Goal: Task Accomplishment & Management: Use online tool/utility

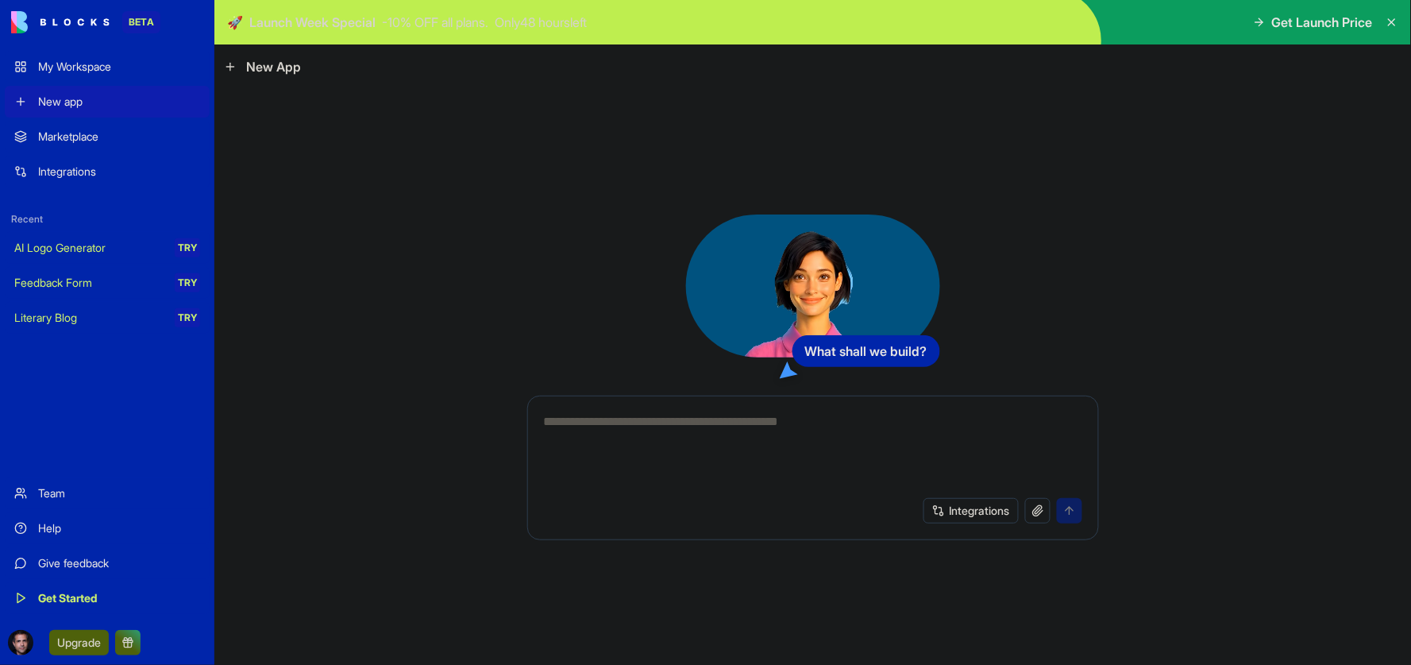
click at [76, 64] on div "My Workspace" at bounding box center [119, 67] width 162 height 16
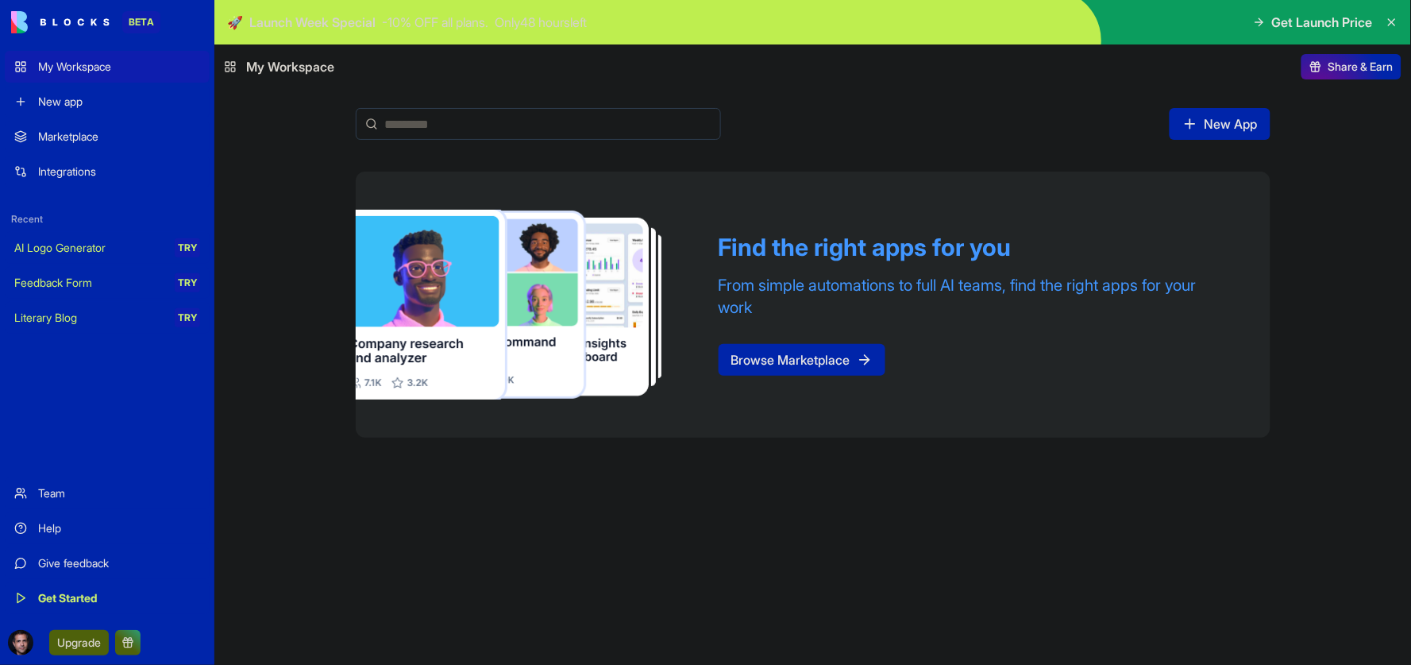
click at [64, 98] on div "New app" at bounding box center [119, 102] width 162 height 16
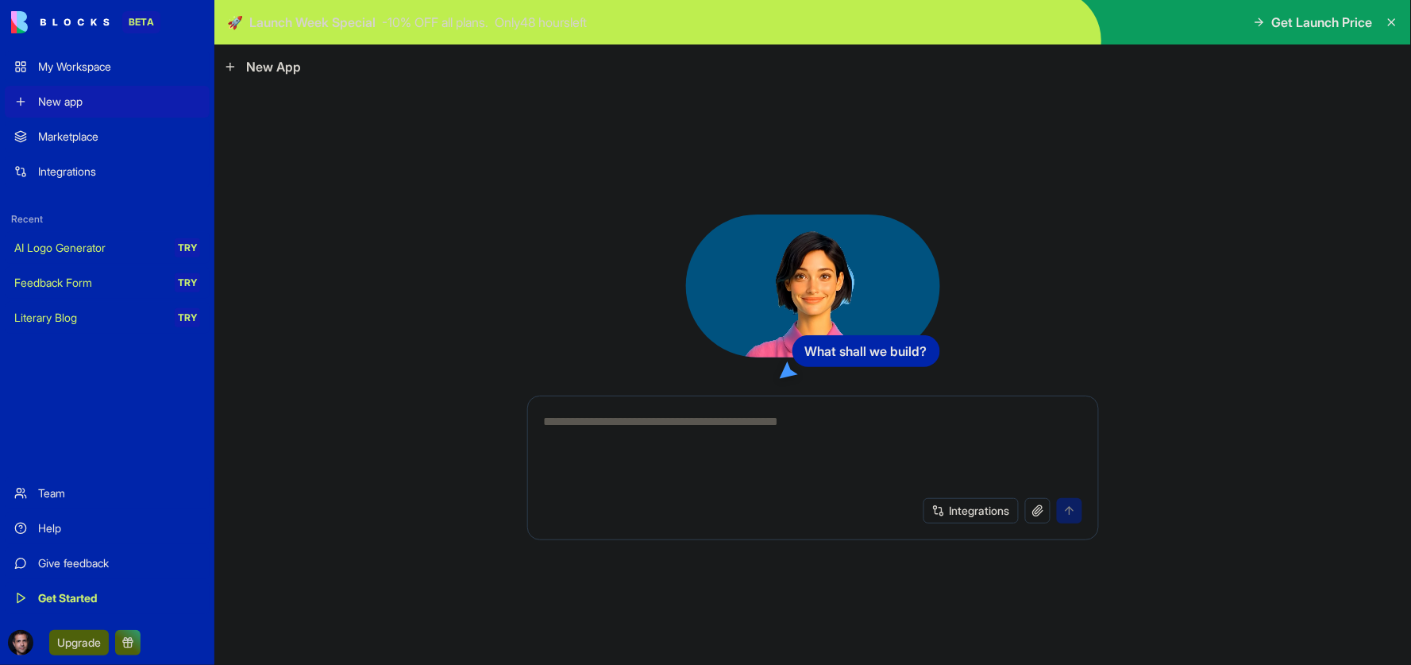
click at [60, 137] on div "Marketplace" at bounding box center [119, 137] width 162 height 16
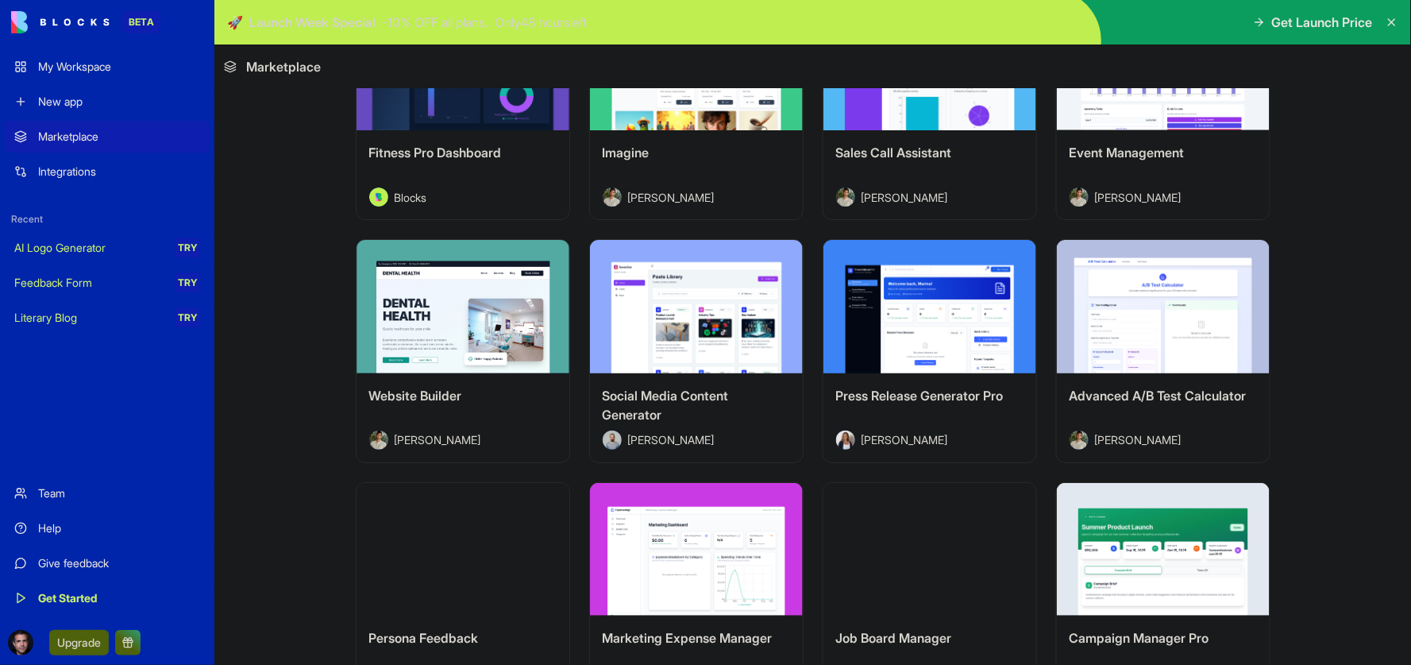
scroll to position [3604, 0]
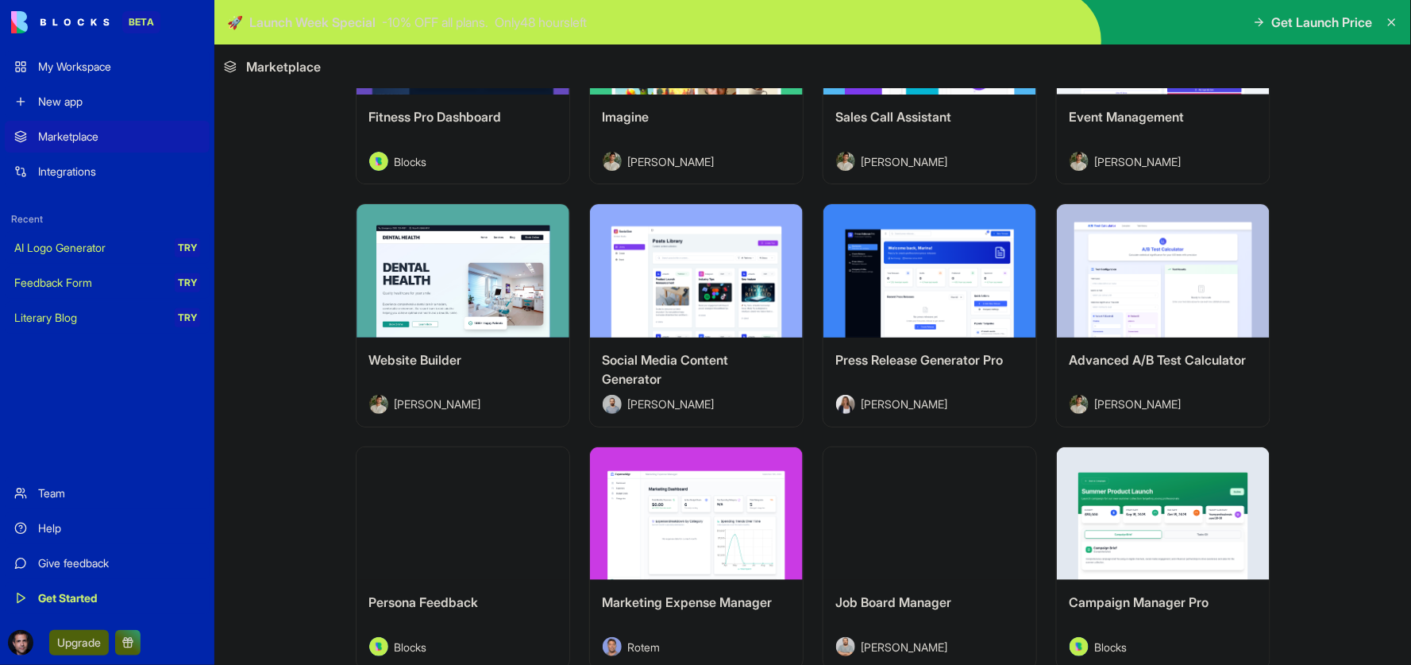
click at [441, 218] on div "Explore" at bounding box center [463, 270] width 213 height 133
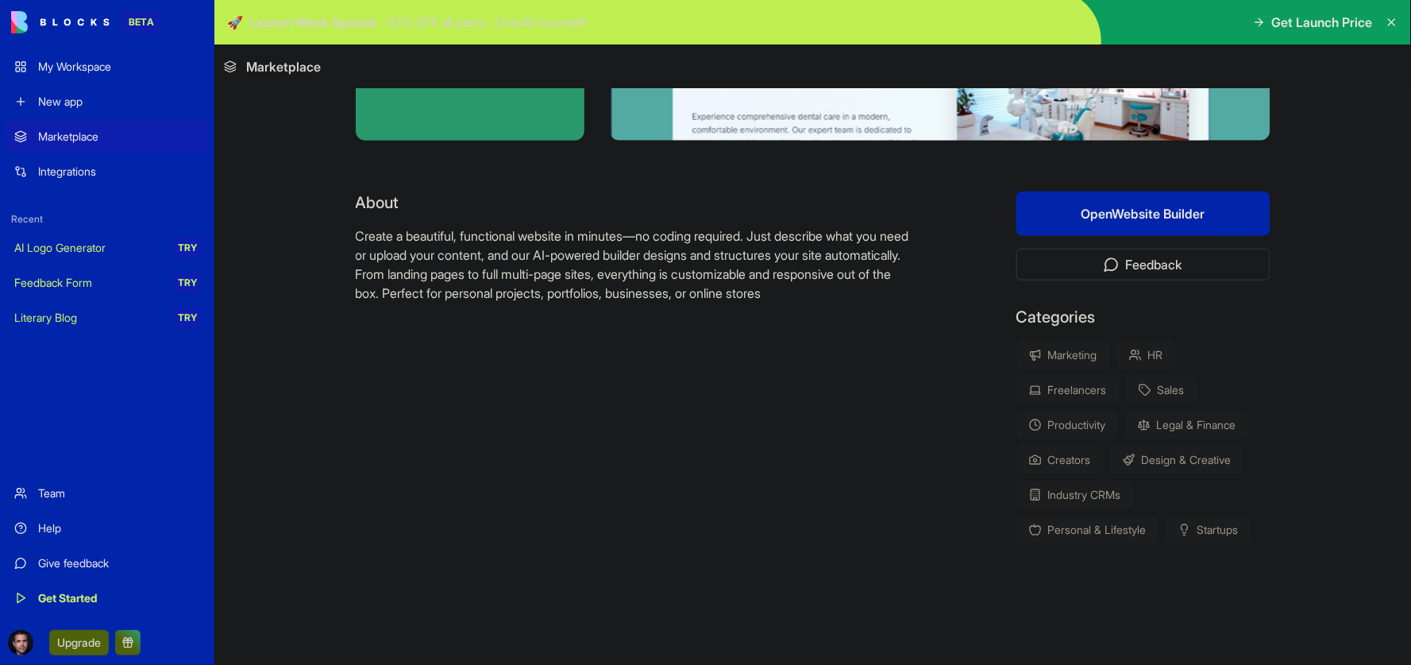
scroll to position [220, 0]
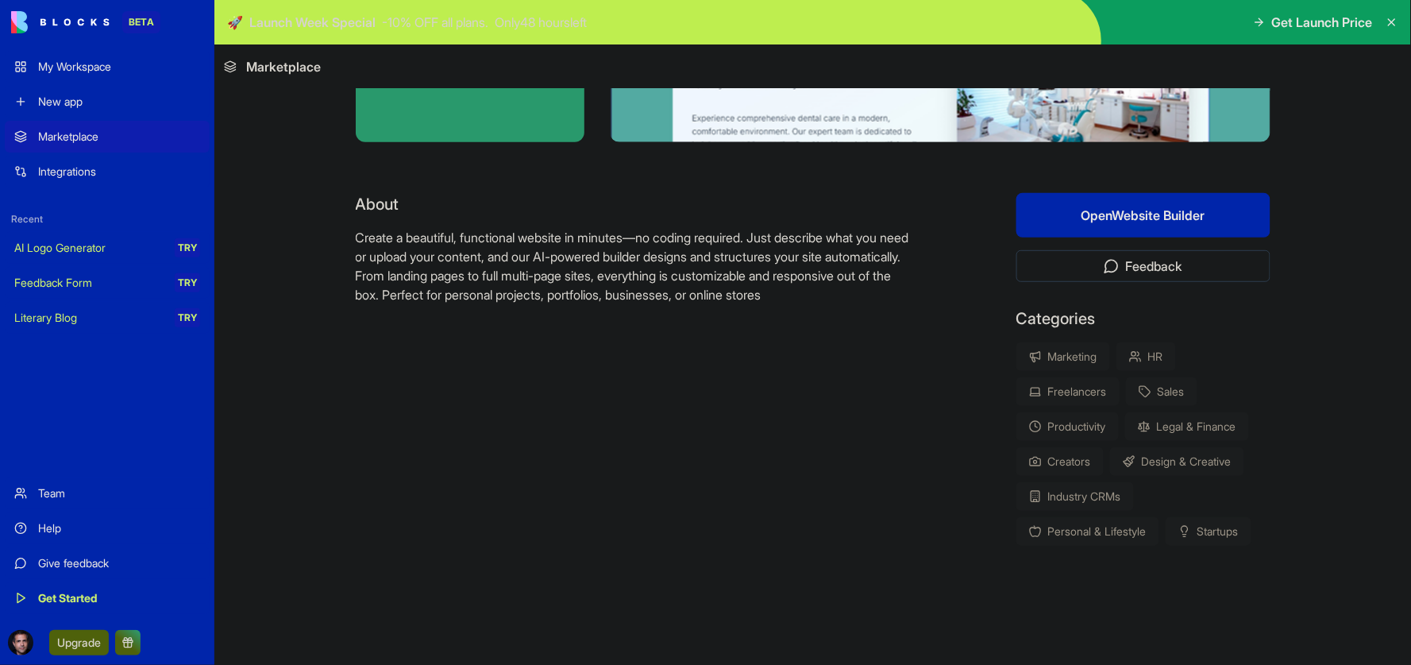
click at [1091, 208] on button "Open Website Builder" at bounding box center [1144, 215] width 254 height 44
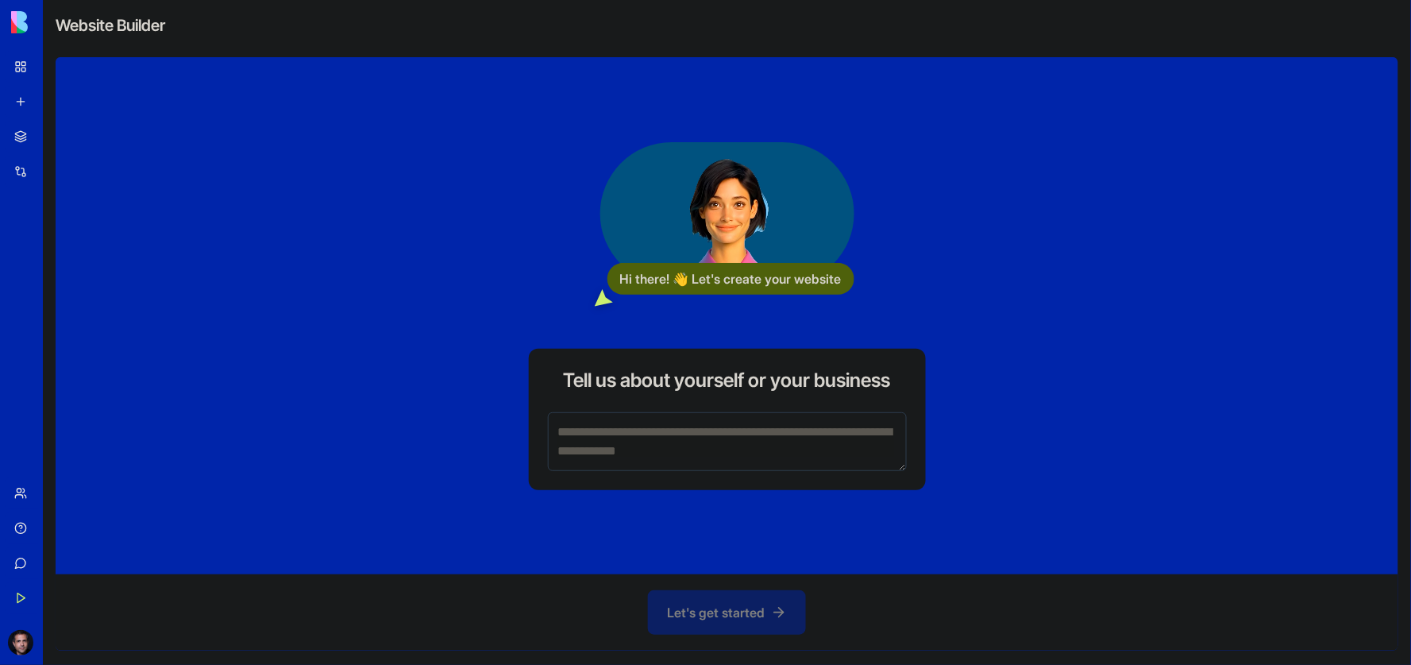
click at [693, 438] on textarea at bounding box center [727, 441] width 359 height 59
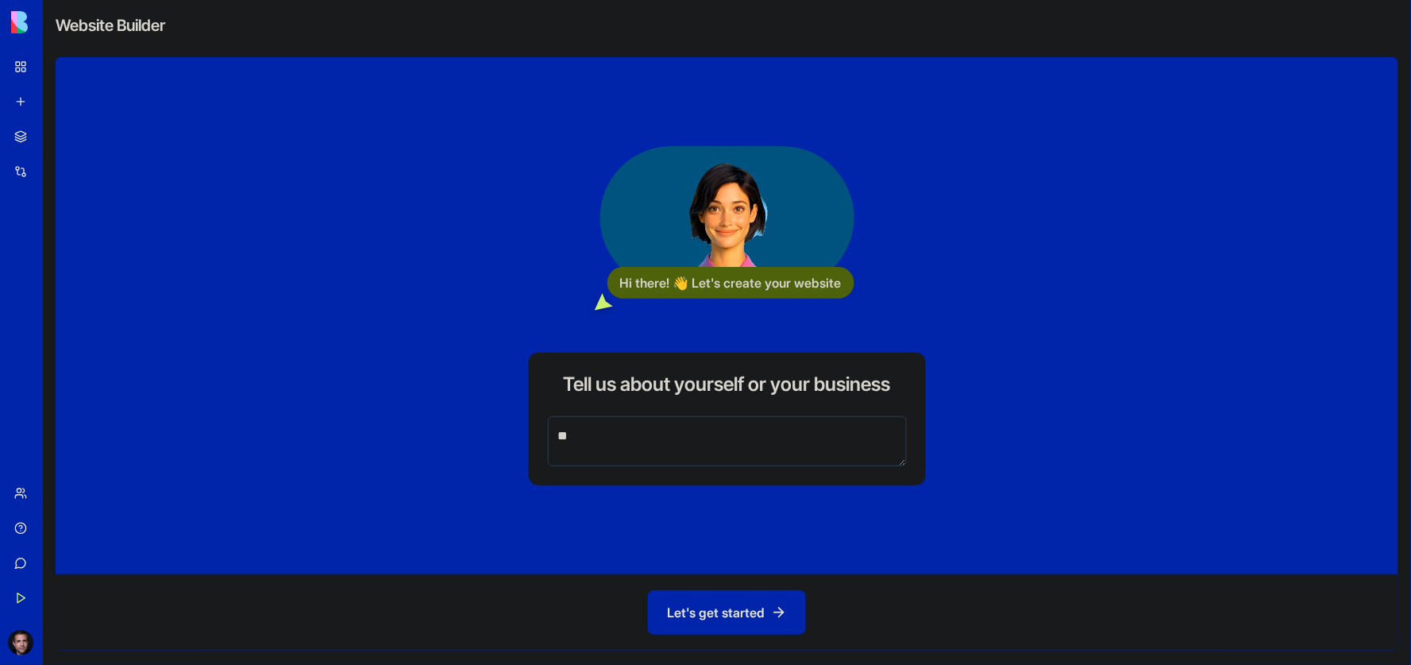
type textarea "*"
type textarea "**********"
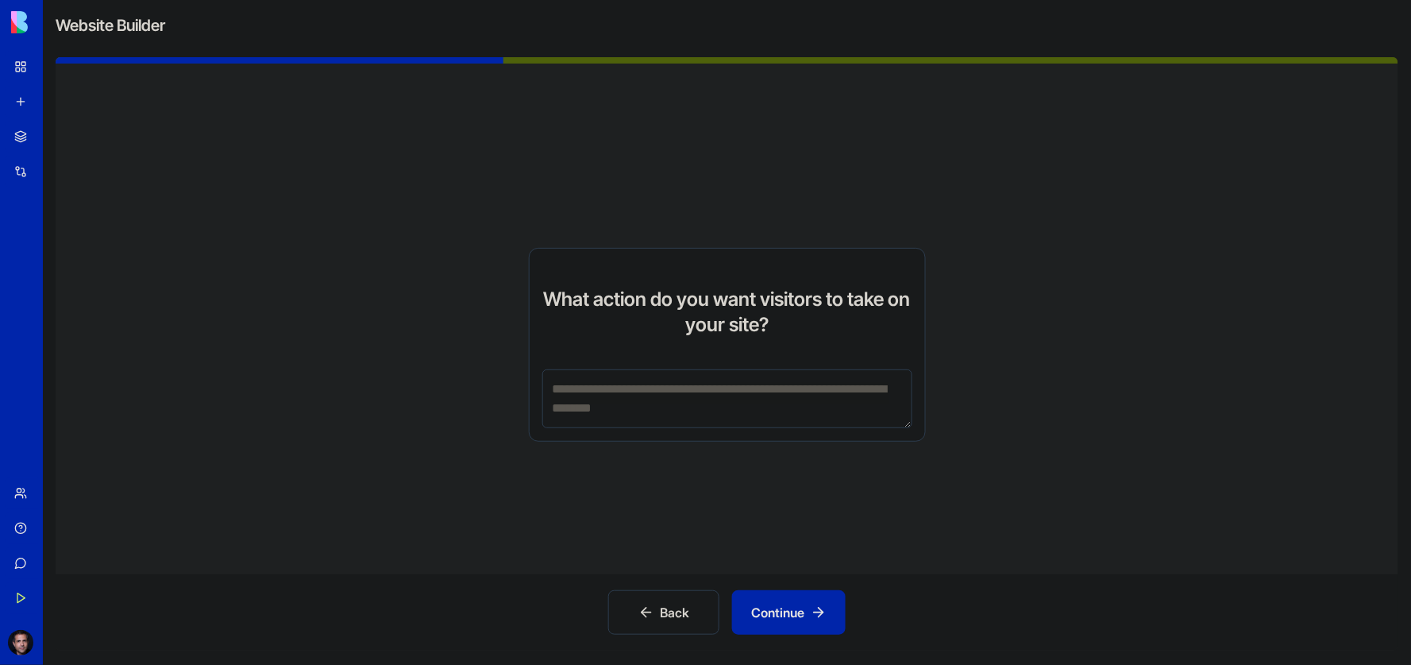
click at [681, 395] on textarea at bounding box center [727, 398] width 370 height 59
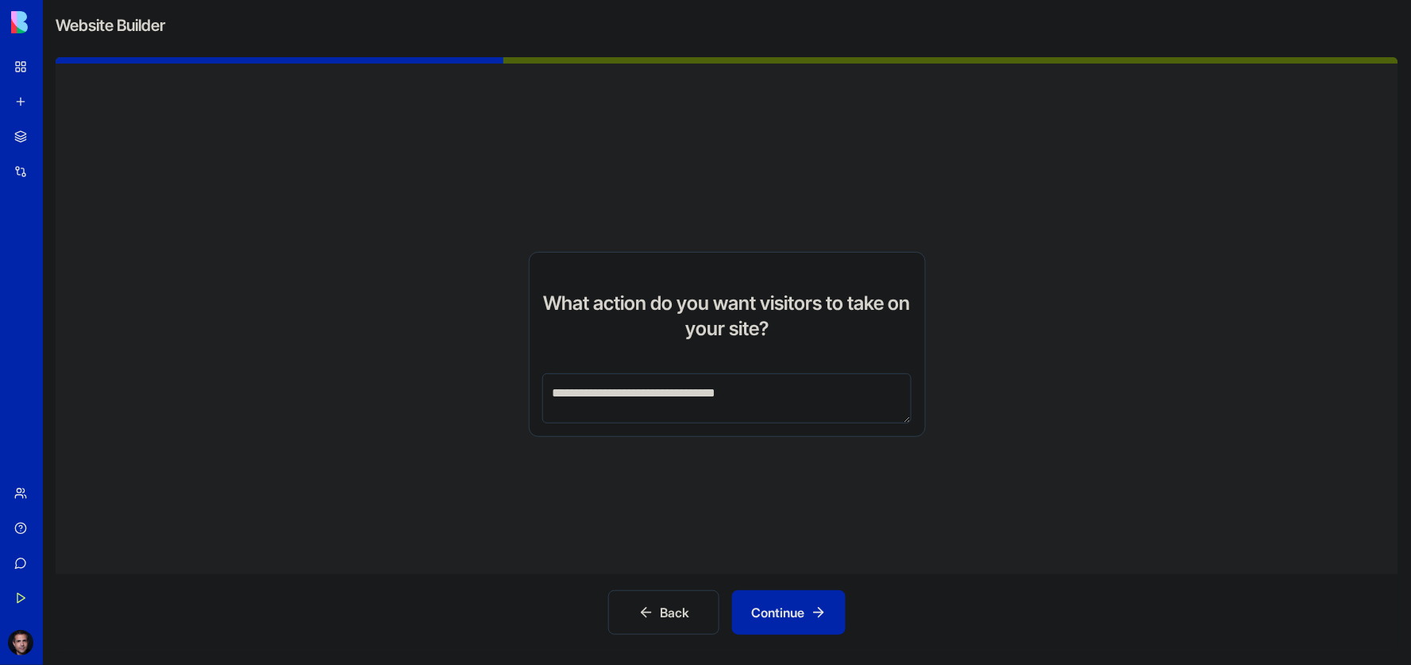
type textarea "**********"
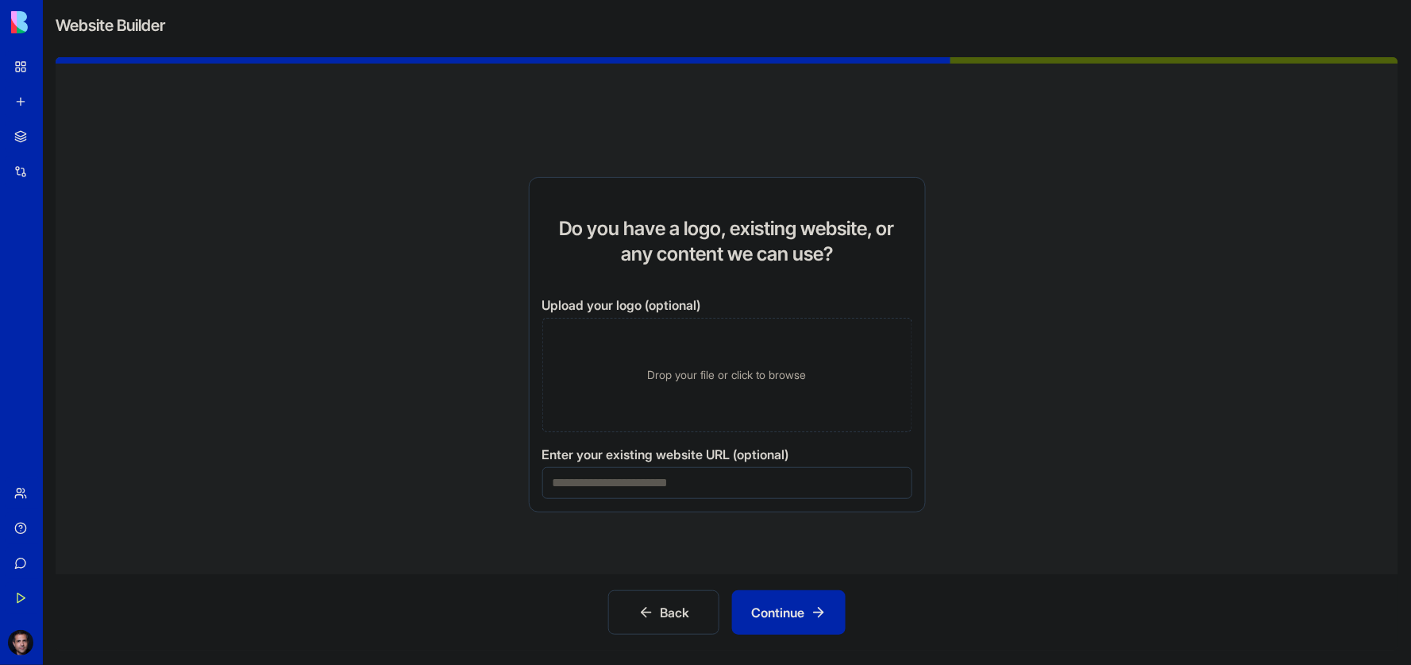
click at [725, 482] on input at bounding box center [727, 483] width 370 height 32
type input "**********"
click at [822, 616] on button "Continue" at bounding box center [789, 612] width 114 height 44
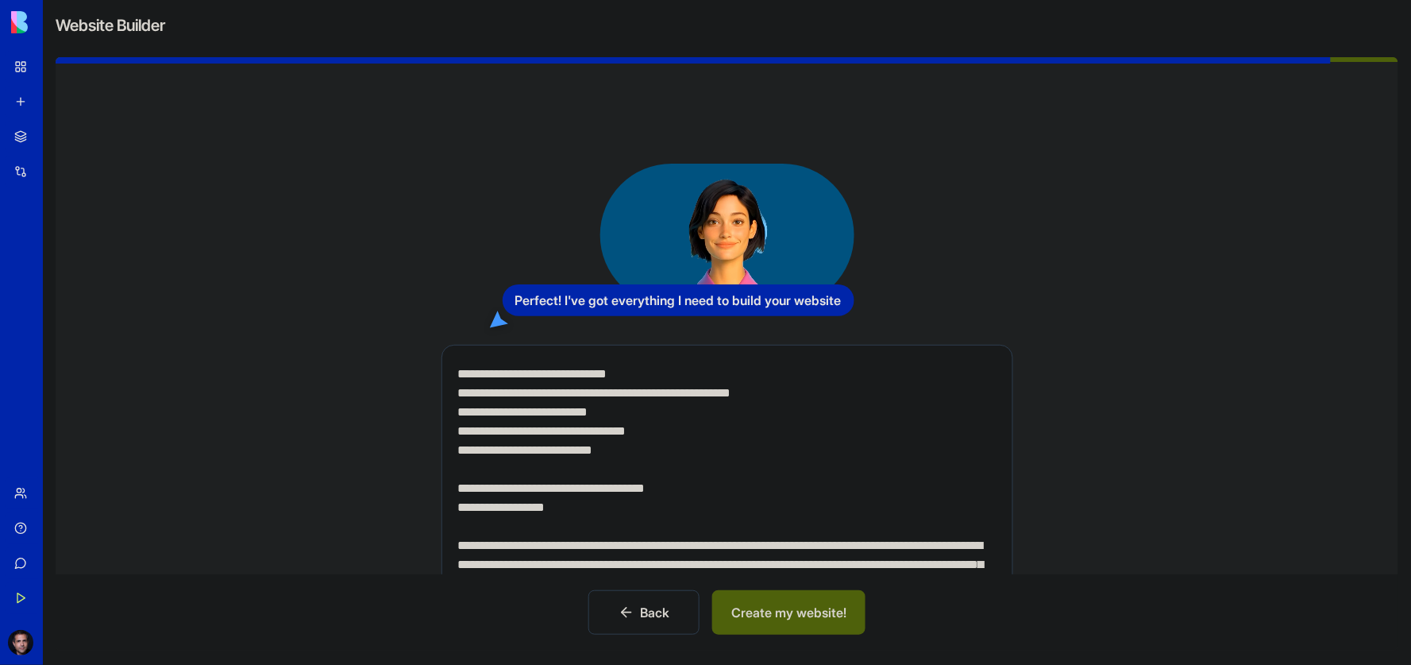
scroll to position [2, 0]
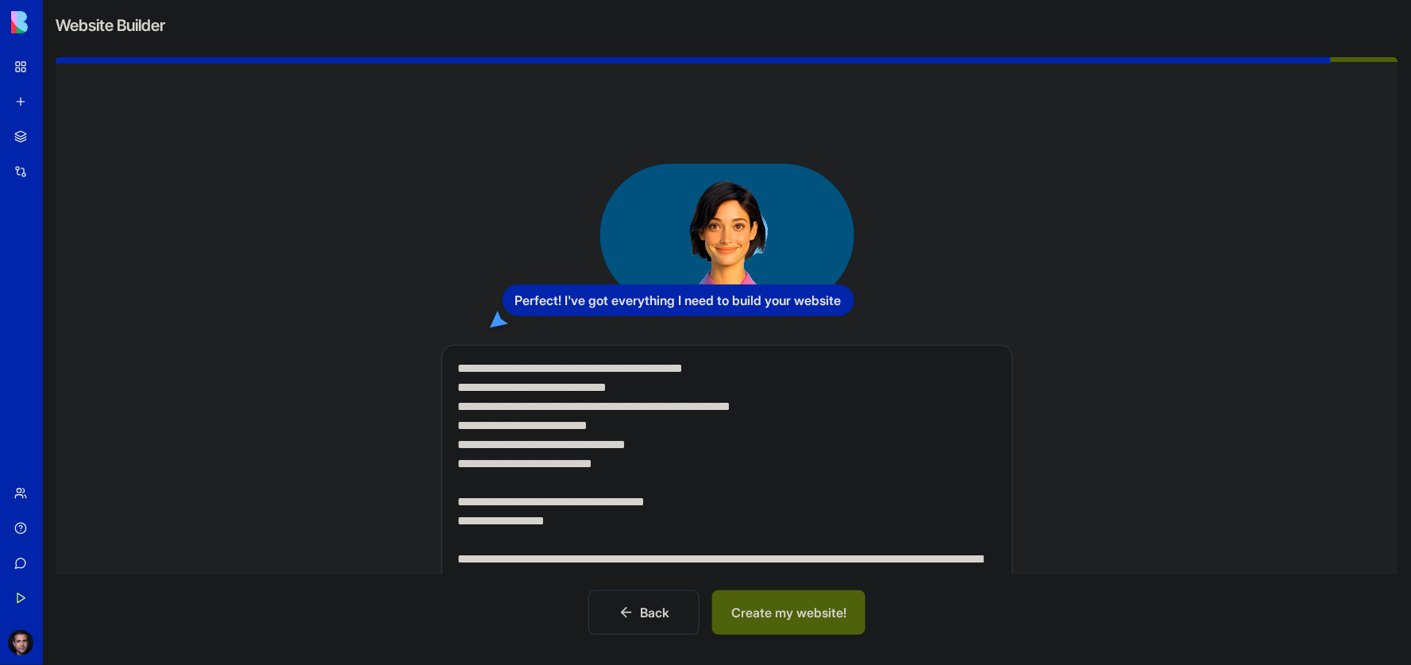
click at [784, 601] on button "Create my website!" at bounding box center [788, 612] width 153 height 44
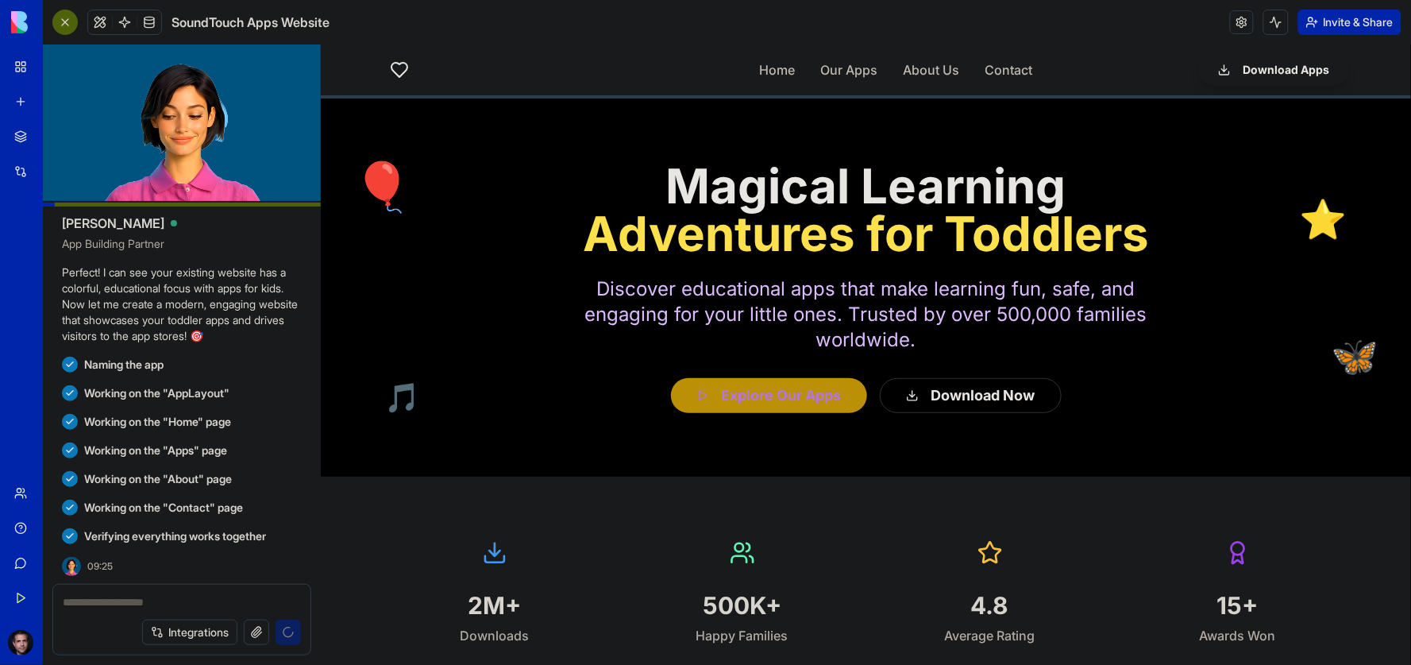
scroll to position [859, 0]
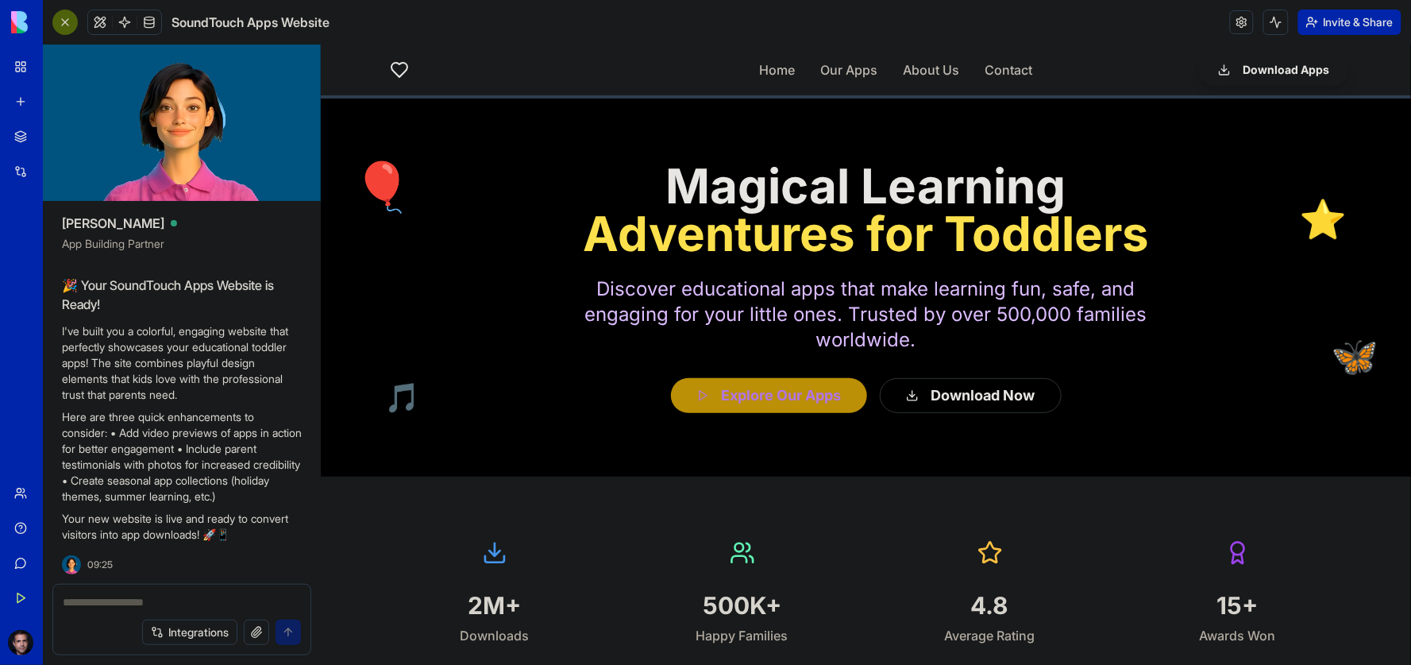
click at [817, 434] on div at bounding box center [865, 287] width 1091 height 378
click at [737, 392] on button "Explore Our Apps" at bounding box center [768, 394] width 206 height 37
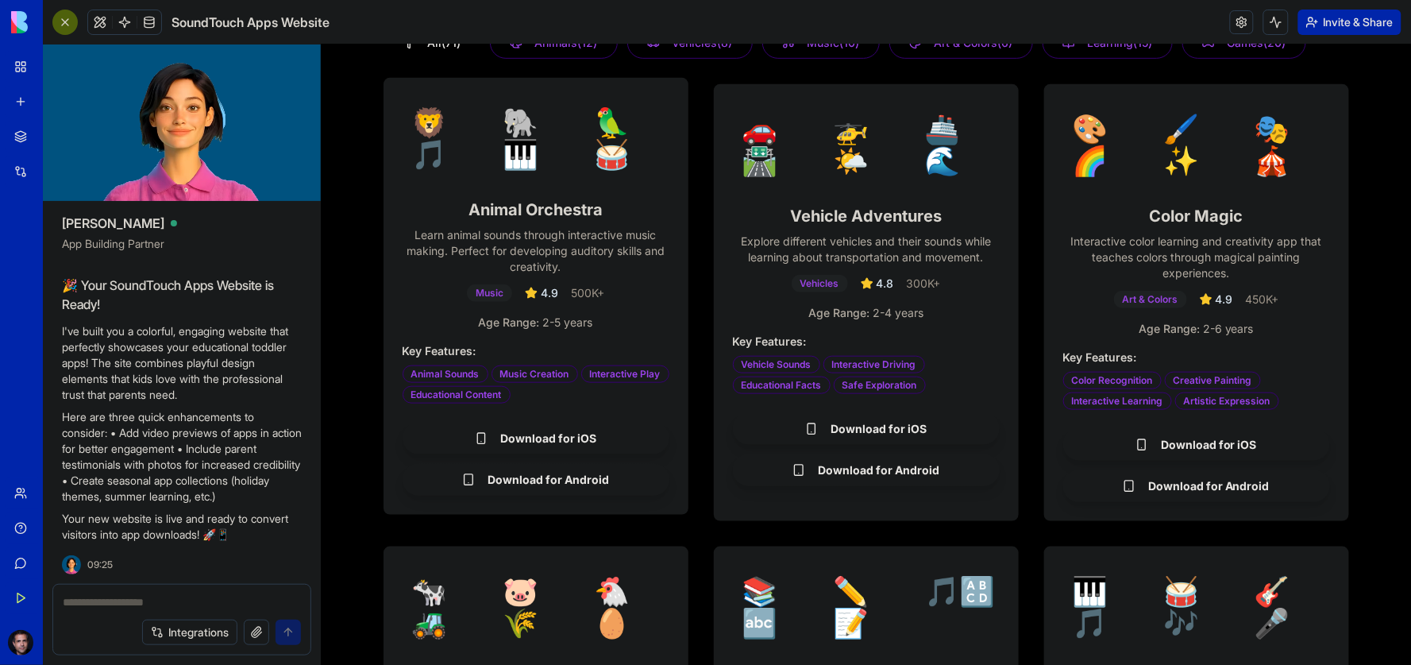
scroll to position [290, 0]
